Goal: Navigation & Orientation: Understand site structure

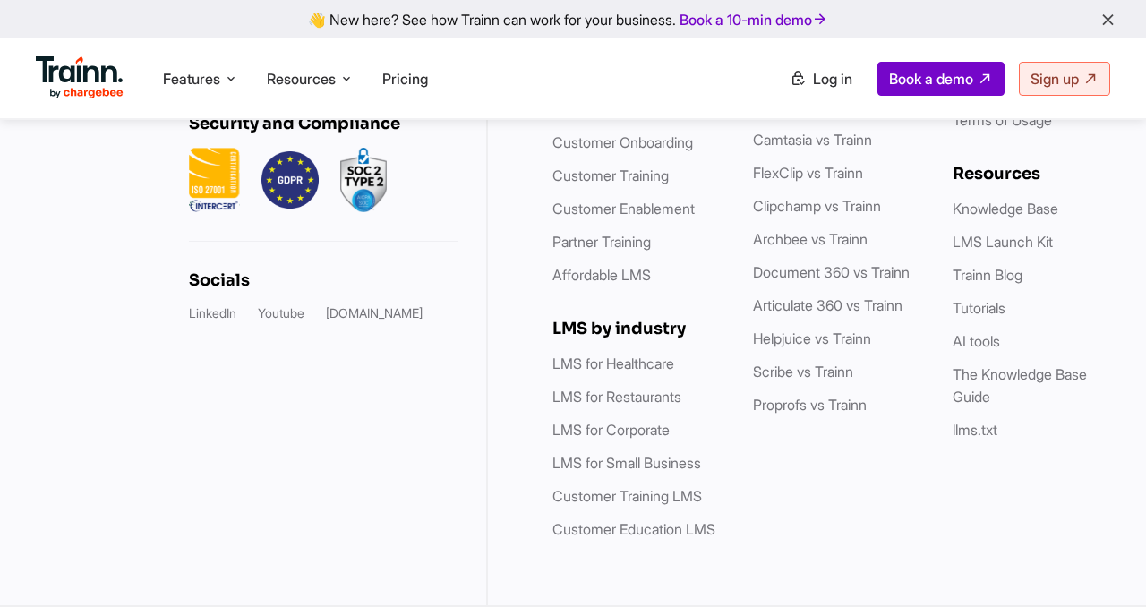
scroll to position [5602, 0]
click at [1000, 332] on link "AI tools" at bounding box center [975, 341] width 47 height 18
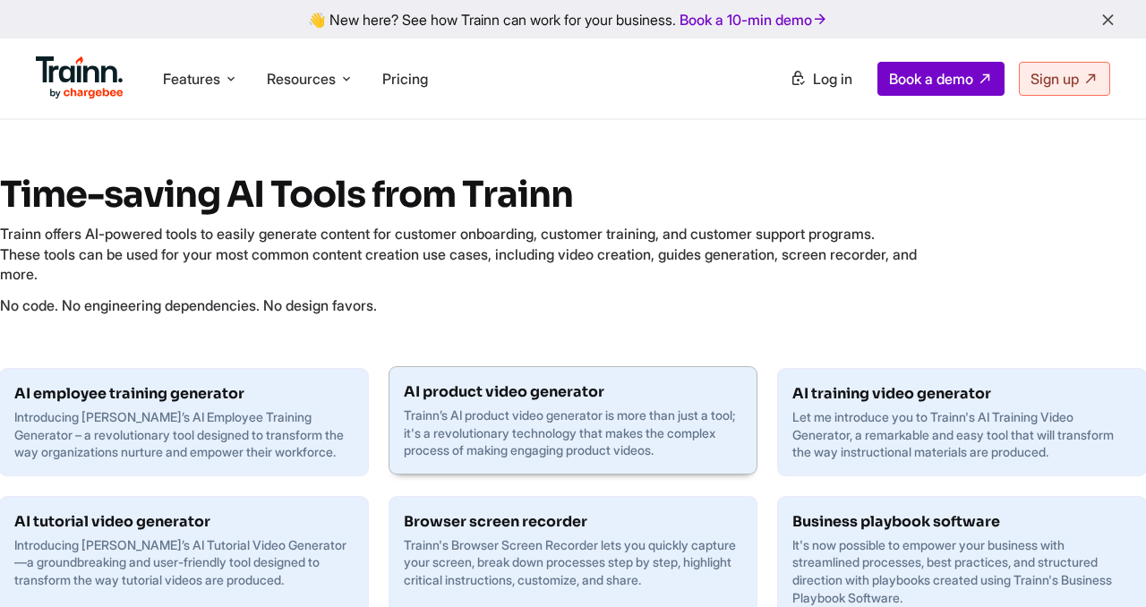
click at [563, 408] on p "Trainn’s AI product video generator is more than just a tool; it's a revolution…" at bounding box center [573, 432] width 339 height 53
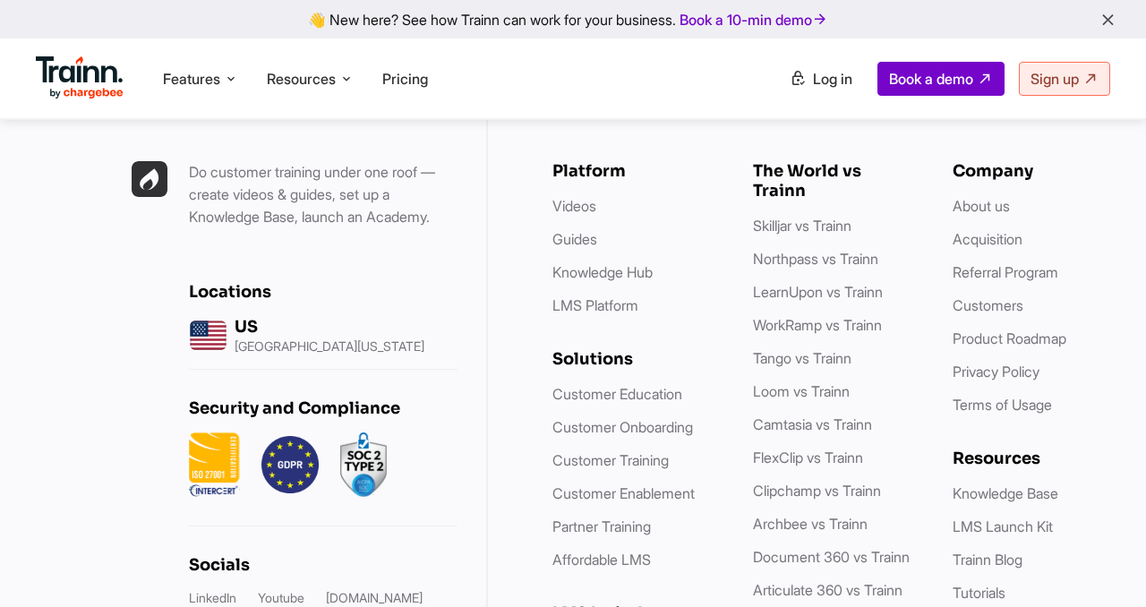
scroll to position [2369, 0]
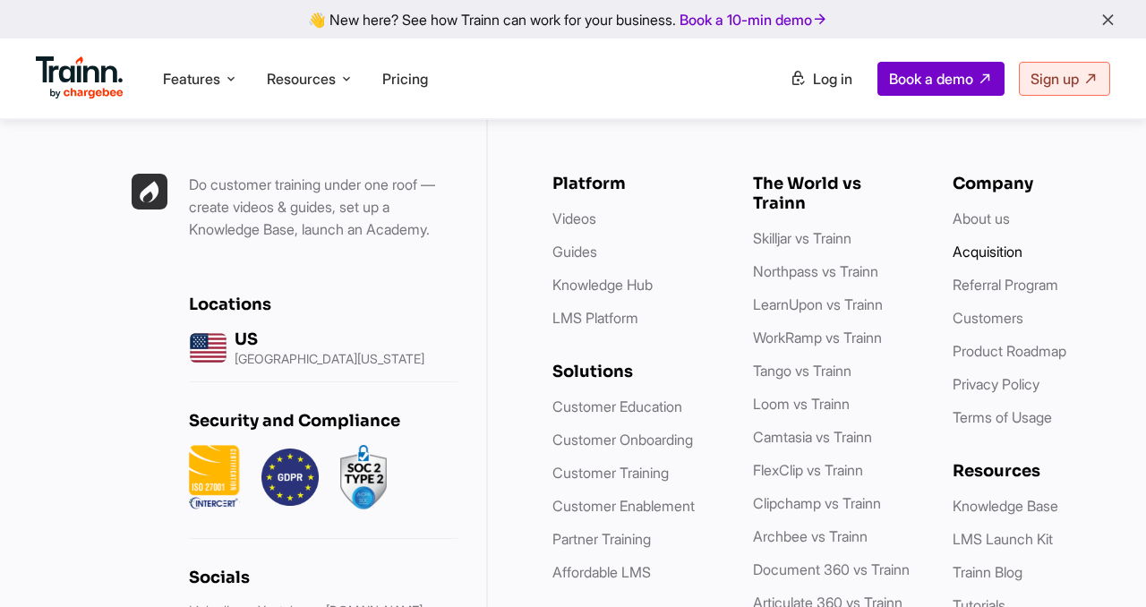
click at [1009, 260] on link "Acquisition" at bounding box center [987, 252] width 70 height 18
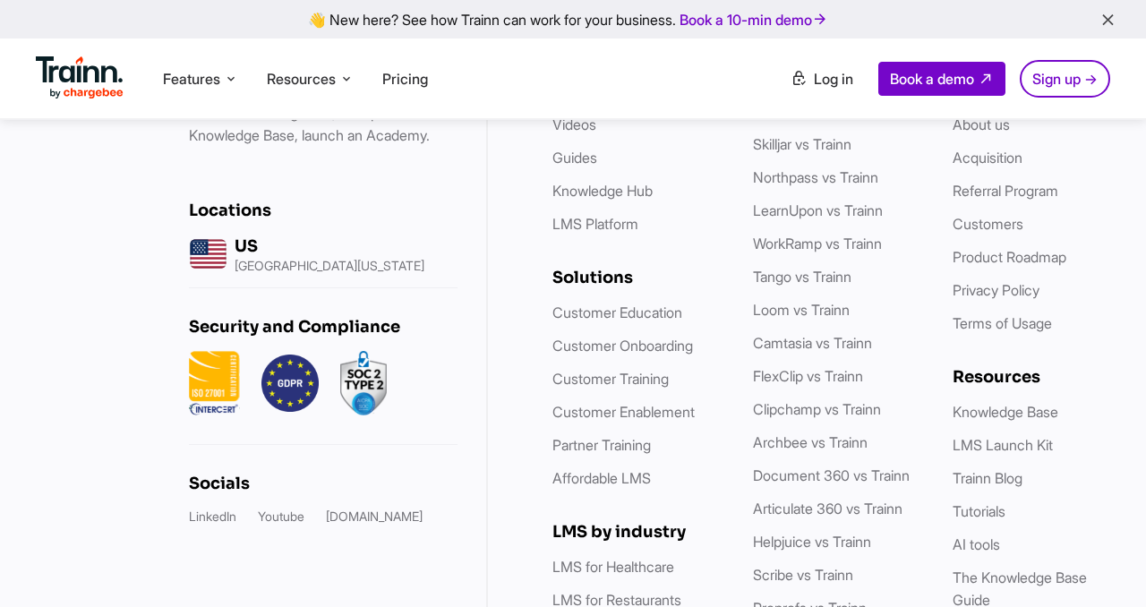
scroll to position [3051, 0]
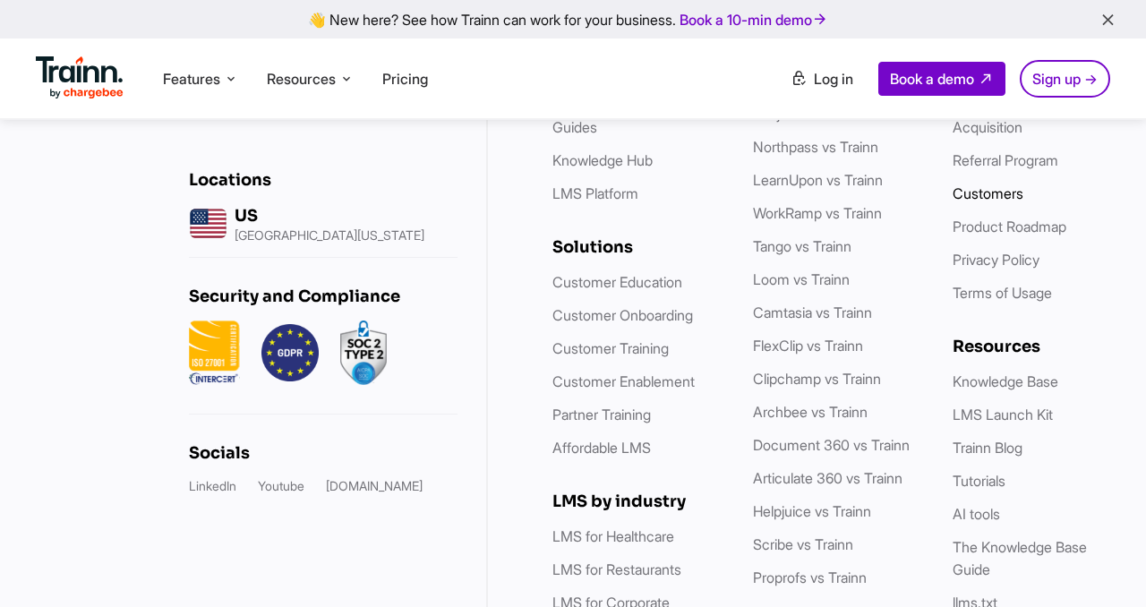
click at [998, 202] on link "Customers" at bounding box center [987, 193] width 71 height 18
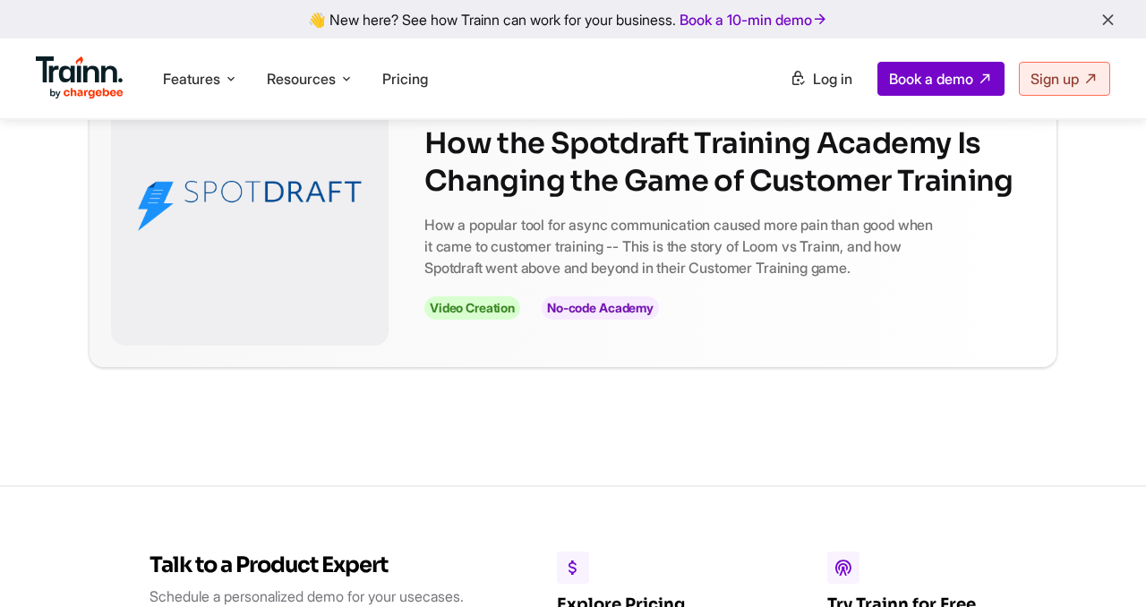
scroll to position [762, 0]
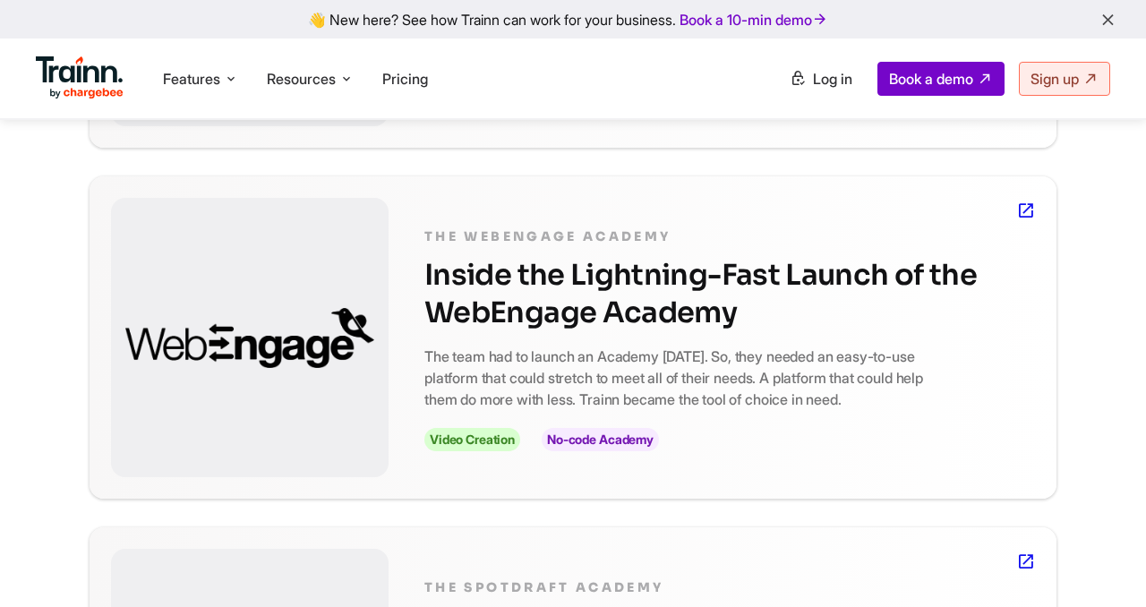
click at [86, 64] on img at bounding box center [80, 77] width 88 height 43
